Goal: Task Accomplishment & Management: Manage account settings

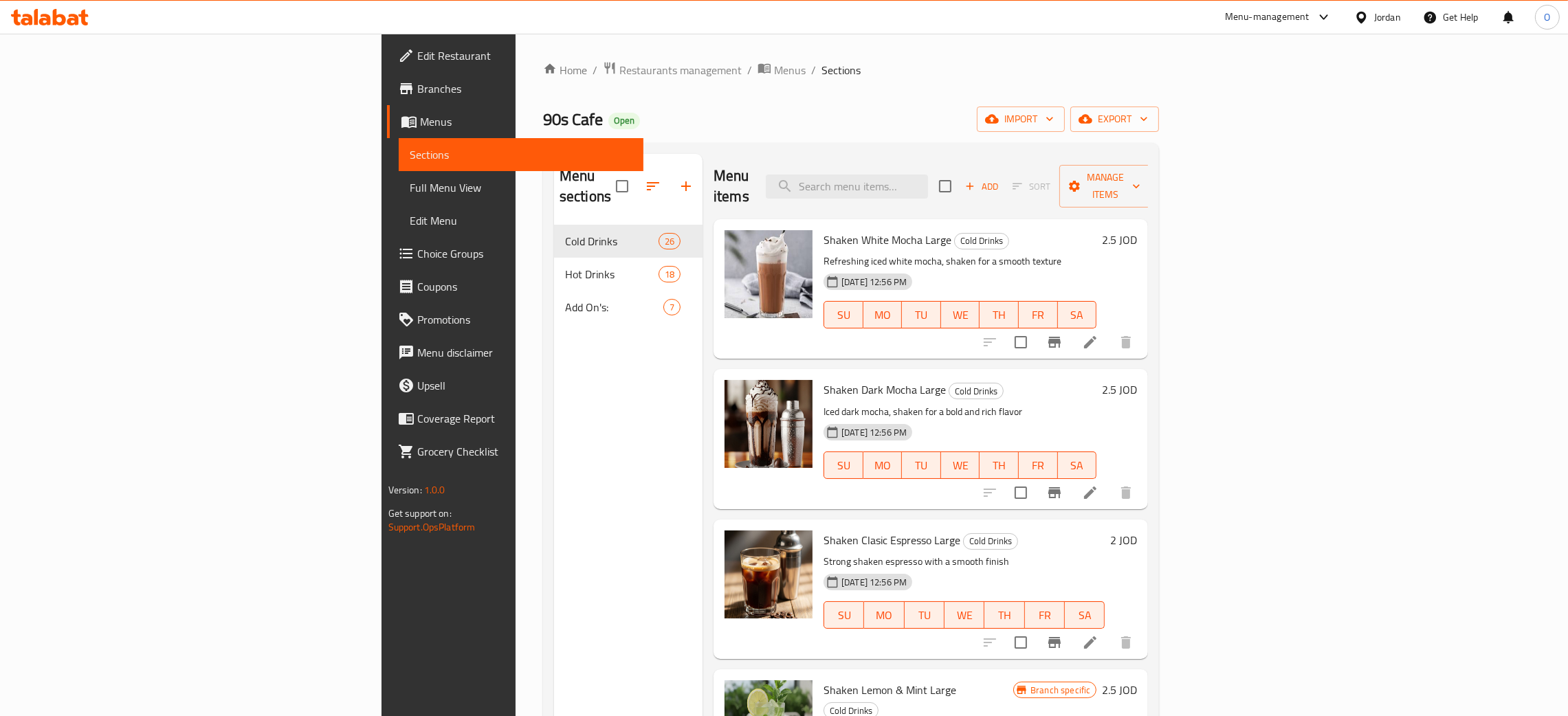
click at [1385, 11] on div "Jordan" at bounding box center [1387, 17] width 27 height 15
click at [1237, 274] on div "Oman" at bounding box center [1297, 264] width 206 height 31
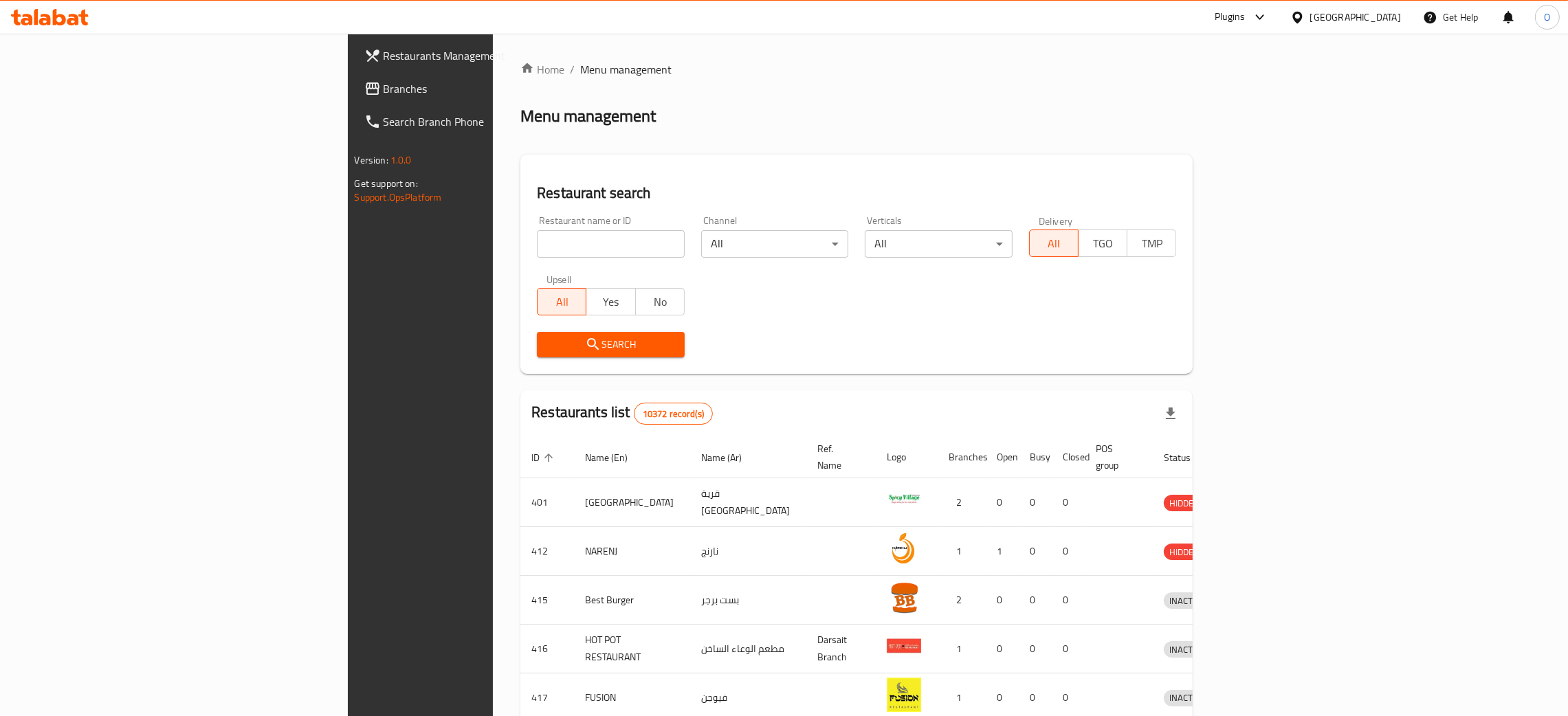
click at [537, 233] on input "search" at bounding box center [610, 244] width 148 height 27
paste input "Muttrah Tea"
type input "Muttrah Tea"
click button "Search" at bounding box center [610, 344] width 148 height 25
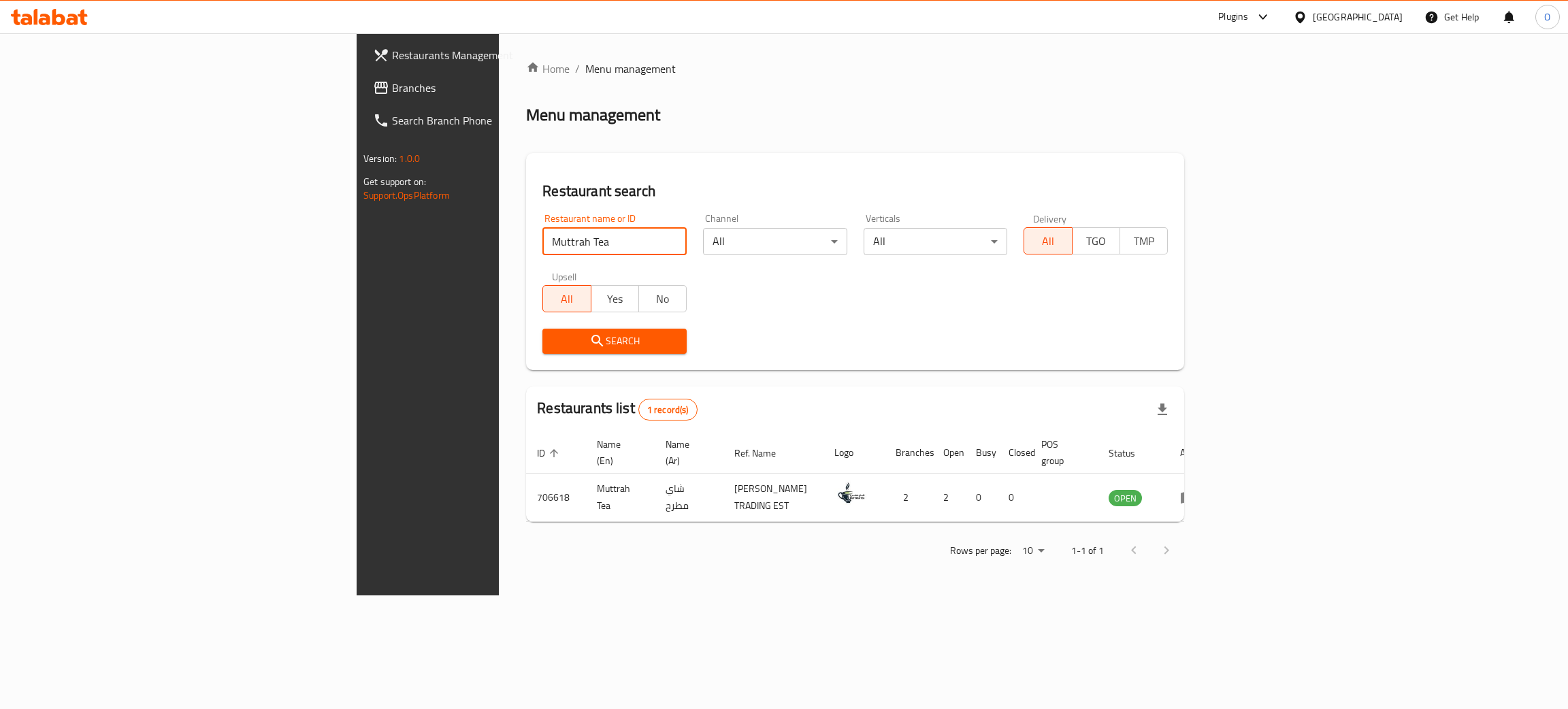
drag, startPoint x: 1370, startPoint y: 14, endPoint x: 1302, endPoint y: 77, distance: 92.7
click at [1067, 93] on div "Home / Menu management Menu management Restaurant search Restaurant name or ID …" at bounding box center [855, 314] width 658 height 508
drag, startPoint x: 1386, startPoint y: 16, endPoint x: 1378, endPoint y: 26, distance: 12.8
click at [1386, 16] on div "Oman" at bounding box center [1358, 17] width 90 height 15
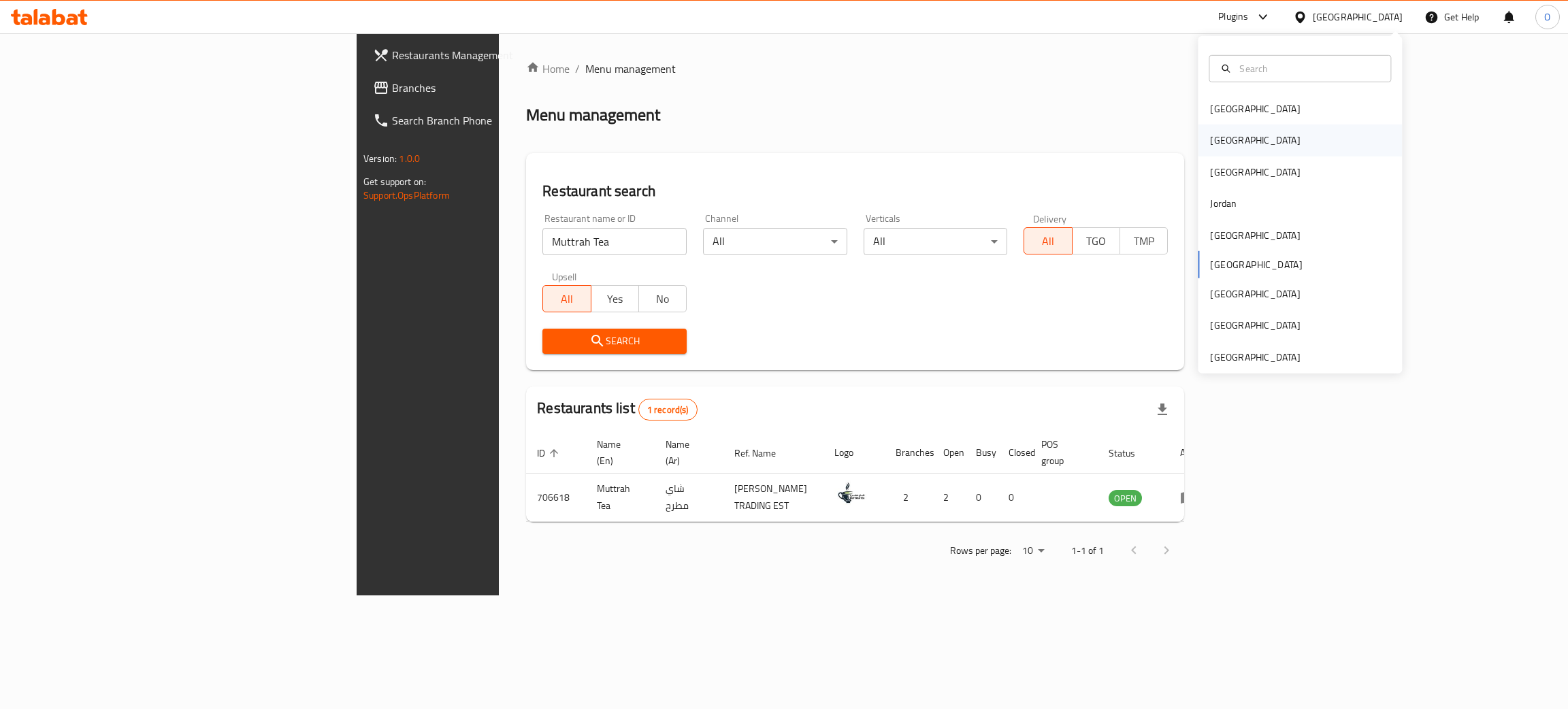
click at [1225, 140] on div "[GEOGRAPHIC_DATA]" at bounding box center [1255, 140] width 112 height 31
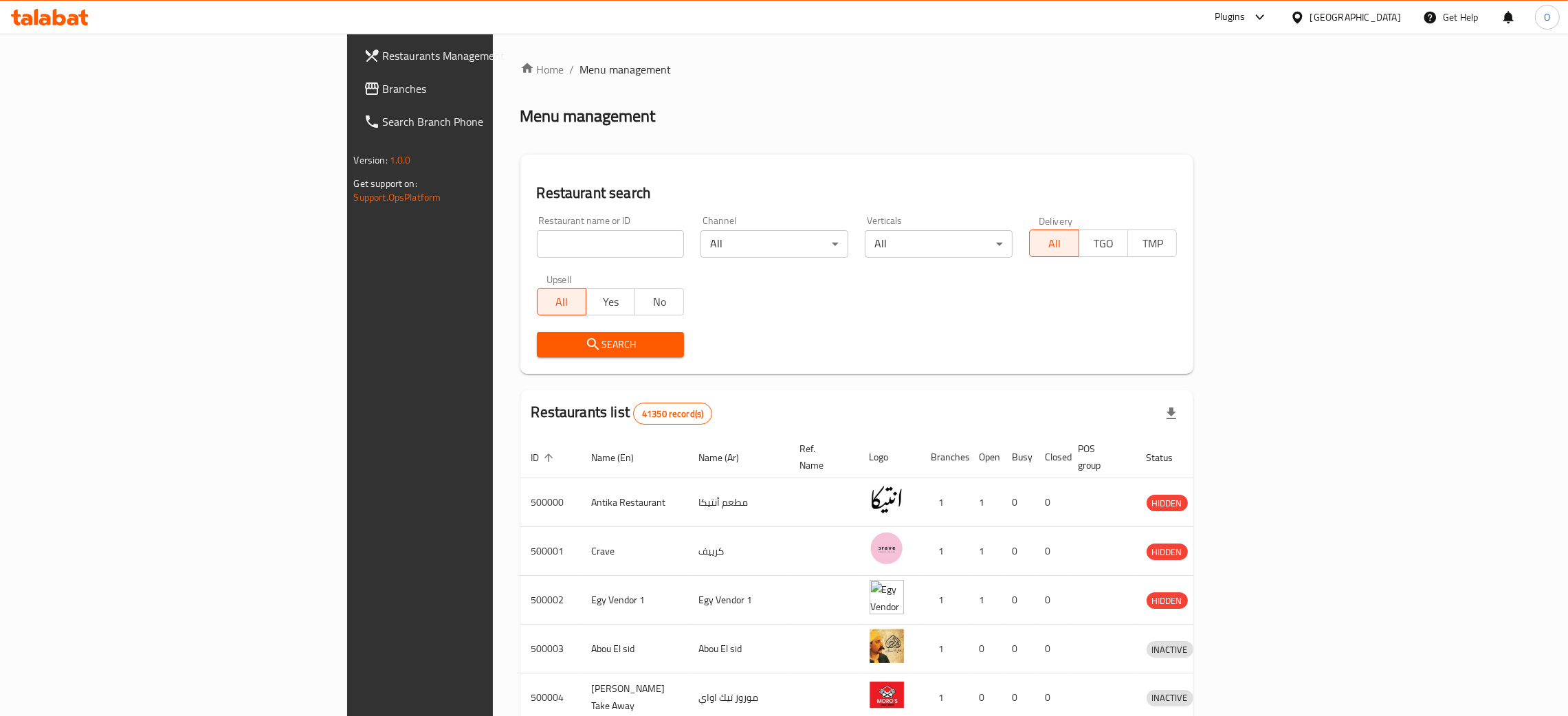
click at [537, 247] on input "search" at bounding box center [610, 244] width 148 height 27
paste input "Diego’s pizza"
type input "Diego’s pizza"
click button "Search" at bounding box center [610, 344] width 148 height 25
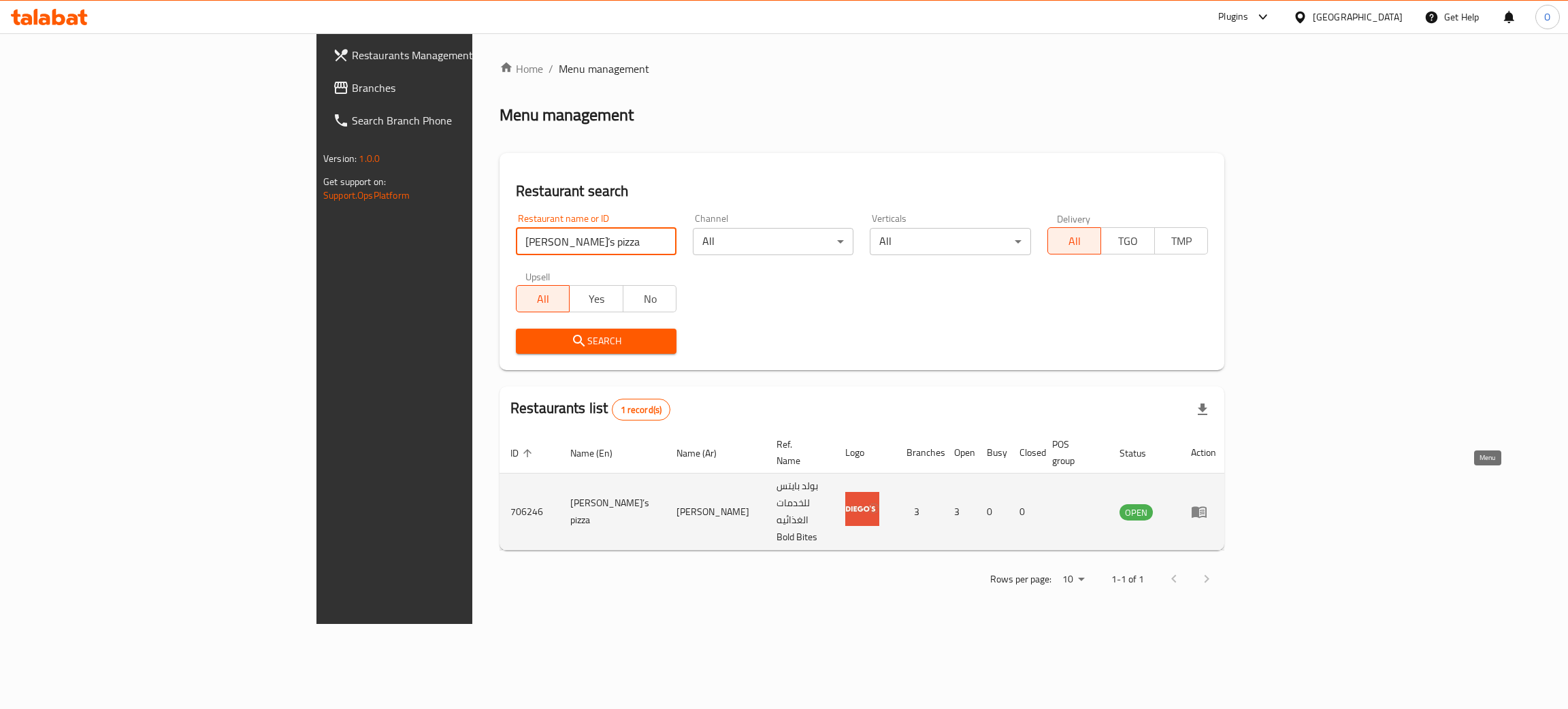
click at [1207, 504] on icon "enhanced table" at bounding box center [1199, 512] width 16 height 16
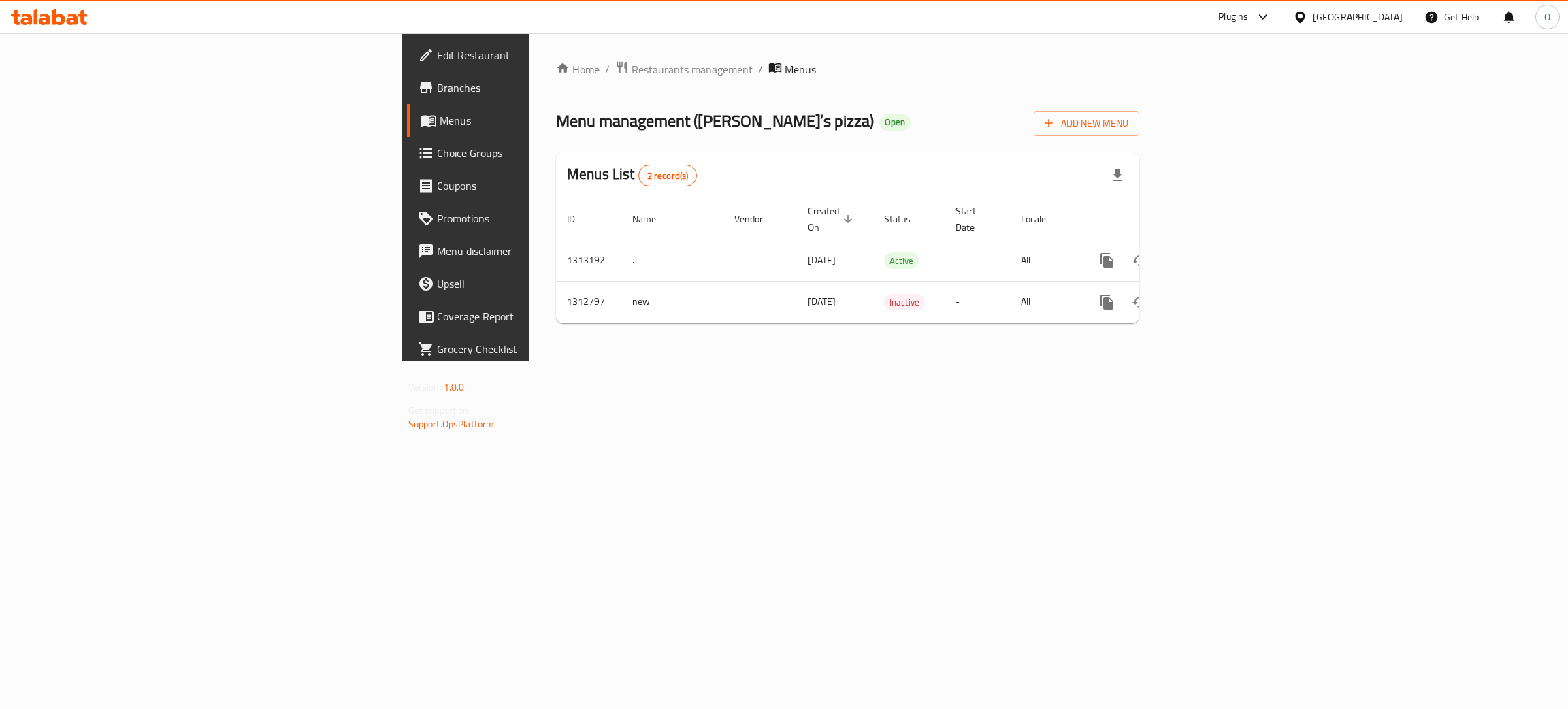
click at [437, 82] on span "Branches" at bounding box center [545, 88] width 216 height 16
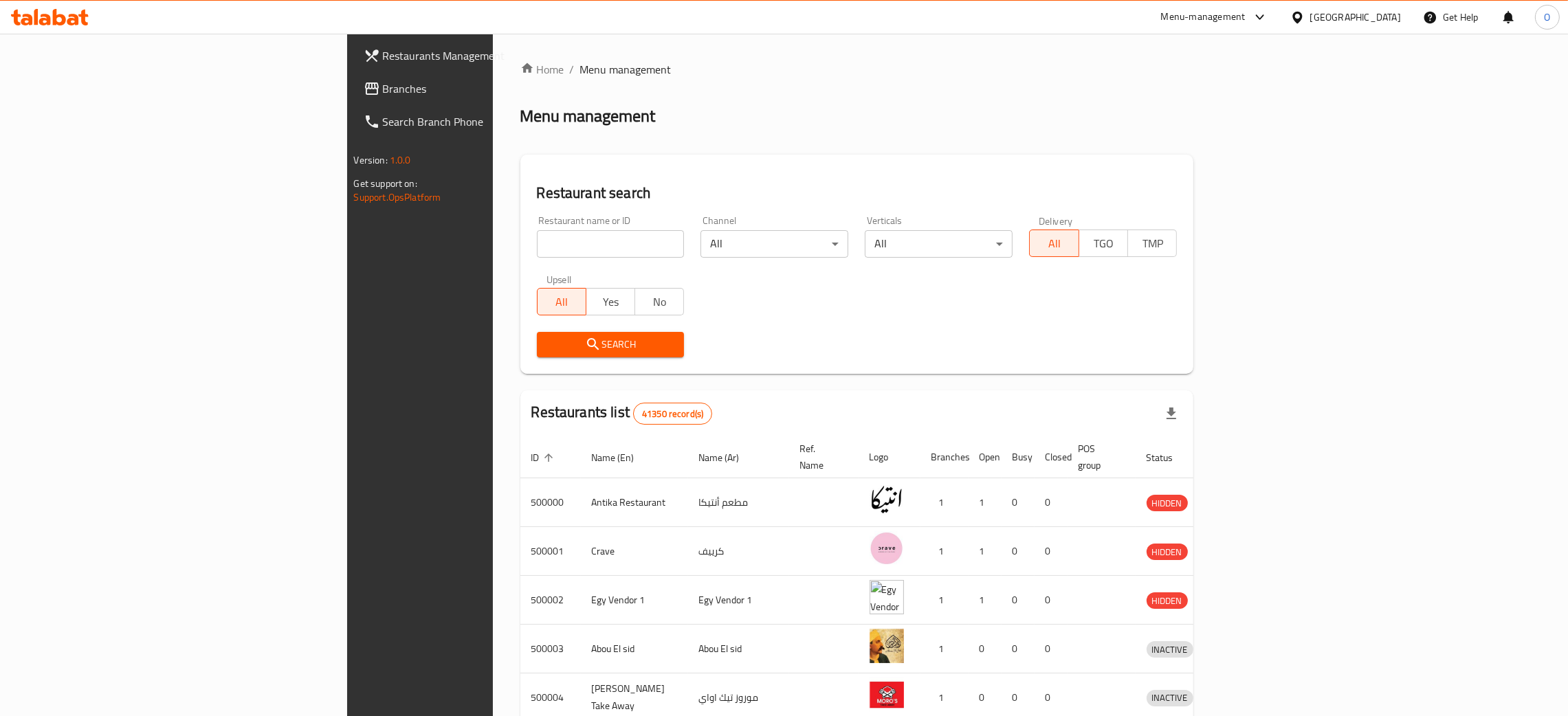
click at [383, 90] on span "Branches" at bounding box center [490, 89] width 215 height 16
